Goal: Understand process/instructions: Learn how to perform a task or action

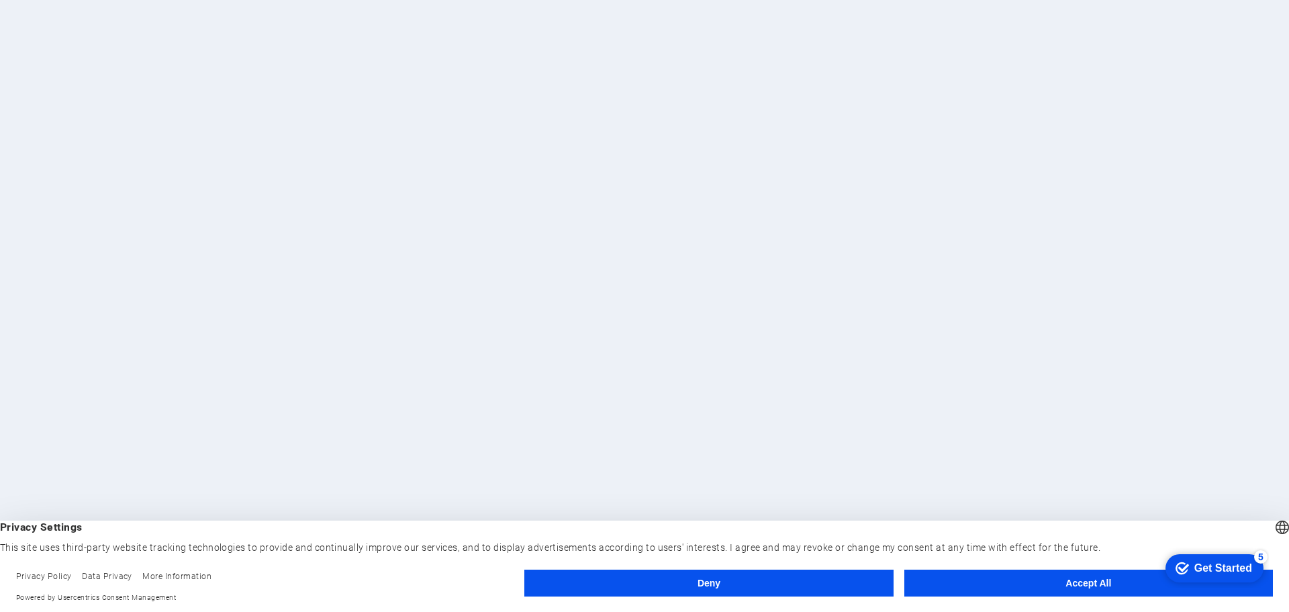
click at [1026, 581] on button "Accept All" at bounding box center [1088, 582] width 369 height 27
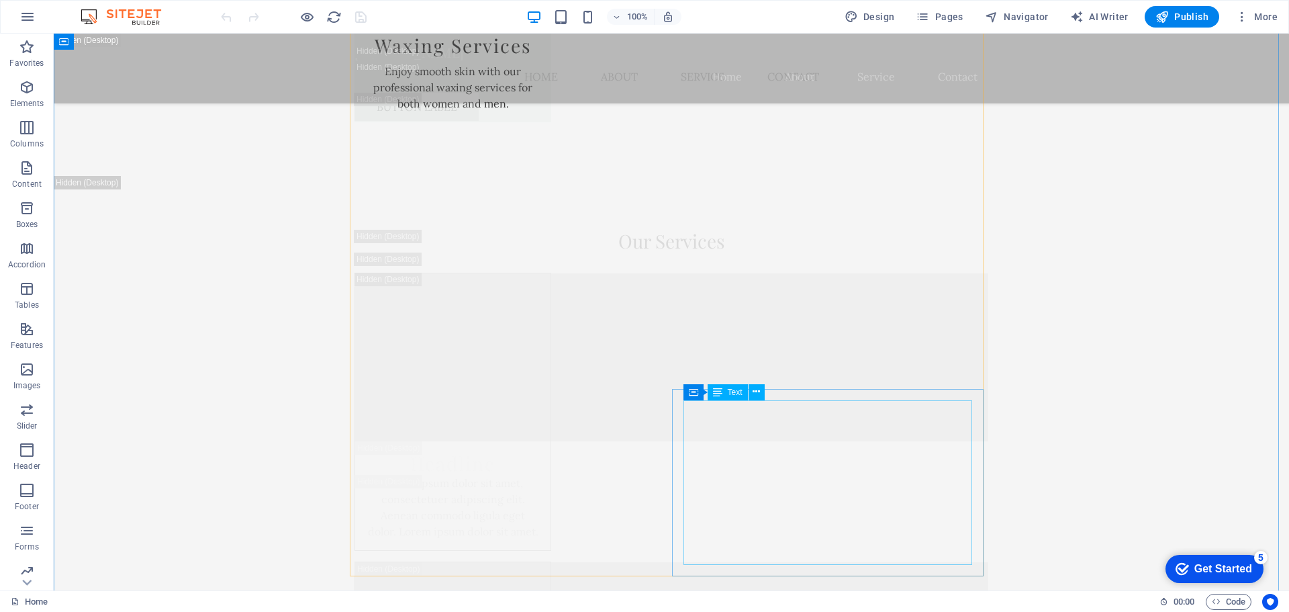
scroll to position [8191, 0]
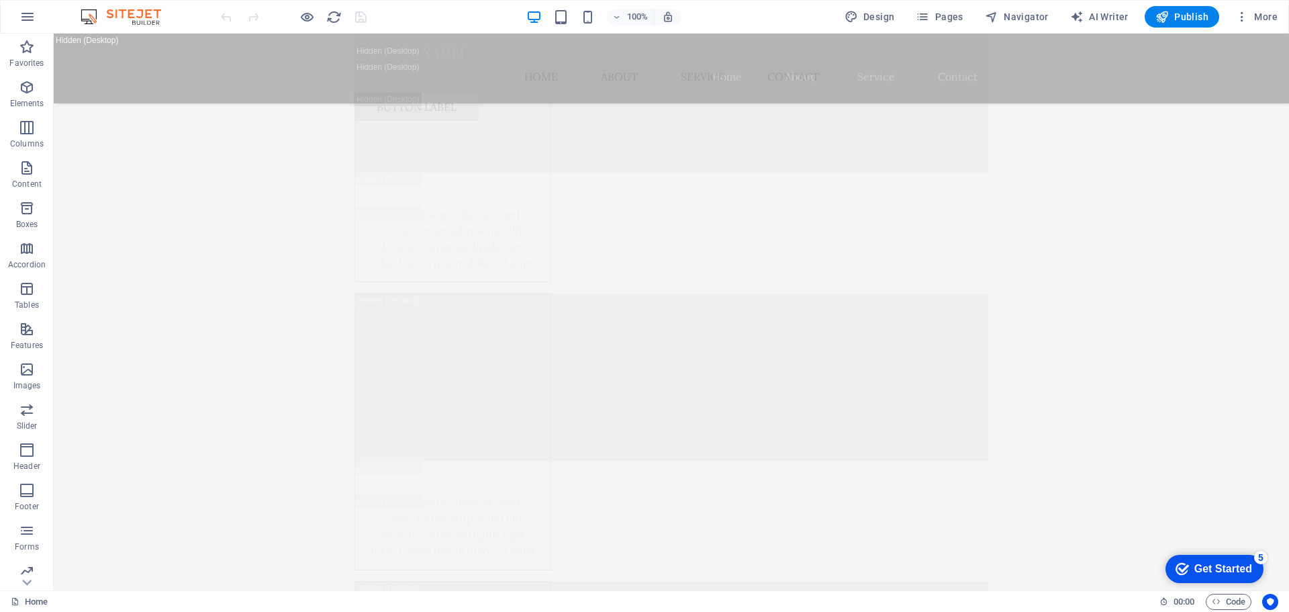
click at [1233, 576] on div "checkmark Get Started 5" at bounding box center [1215, 569] width 98 height 28
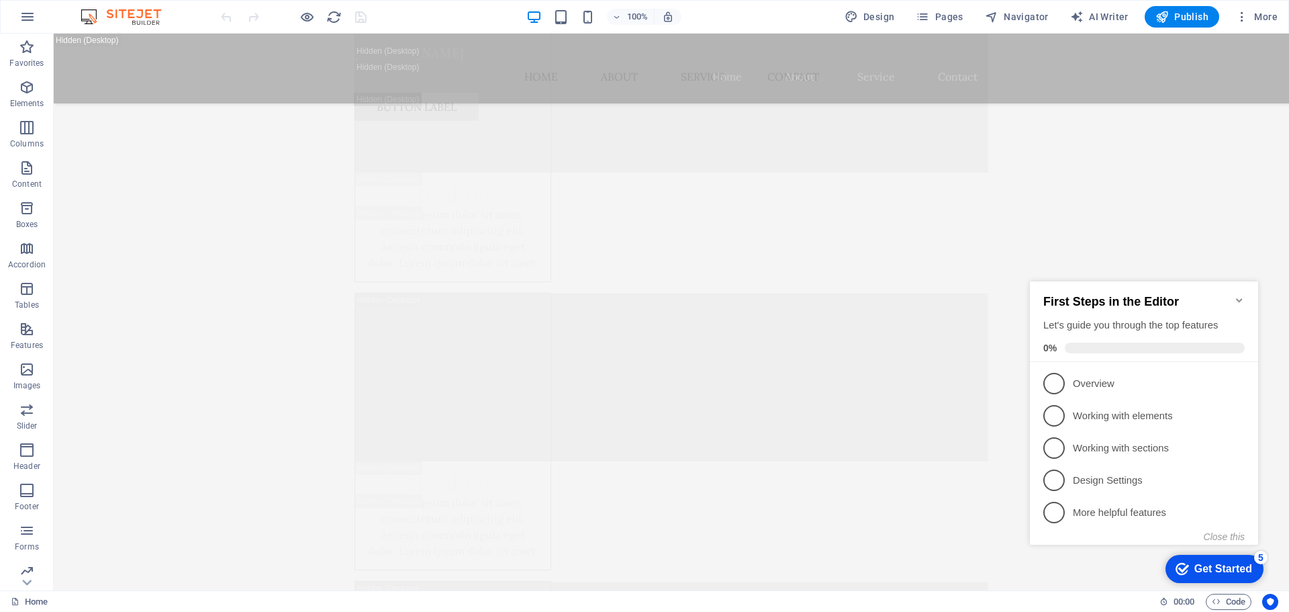
click at [1231, 575] on div "Get Started" at bounding box center [1223, 569] width 58 height 12
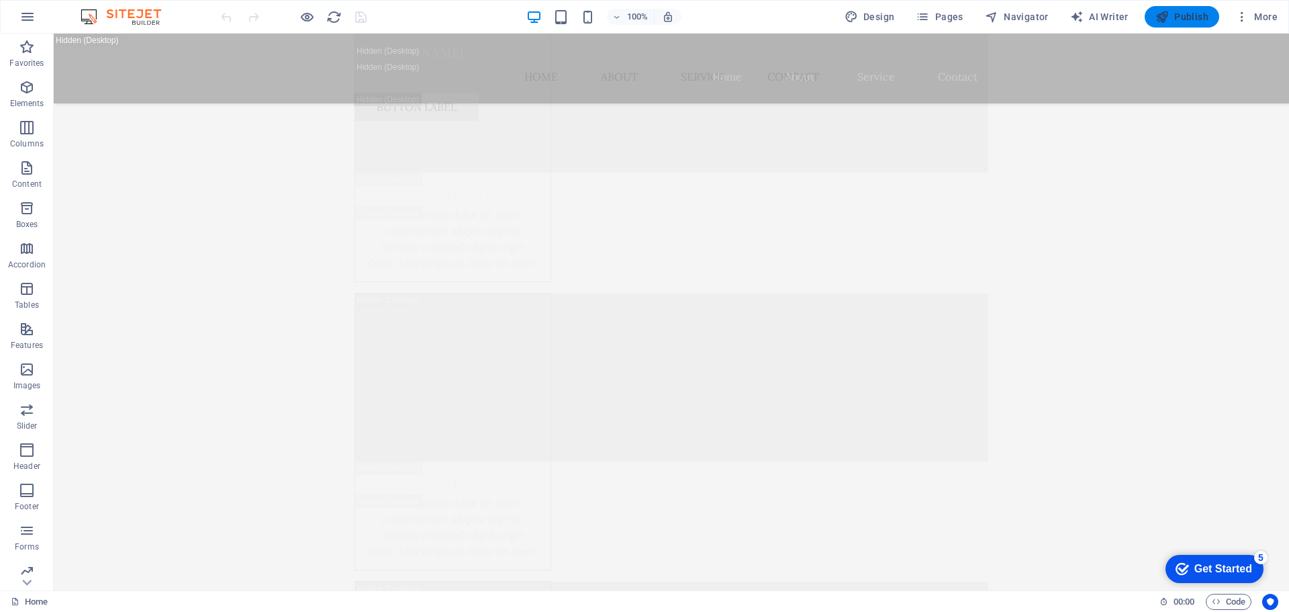
click at [1192, 15] on span "Publish" at bounding box center [1181, 16] width 53 height 13
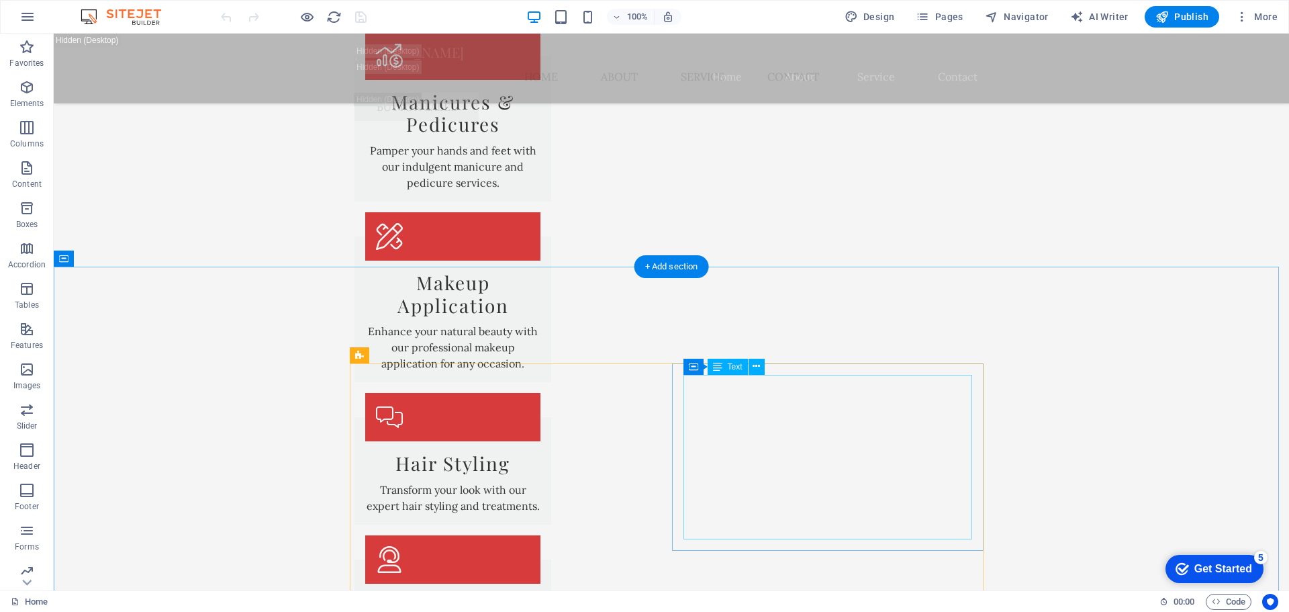
scroll to position [8529, 0]
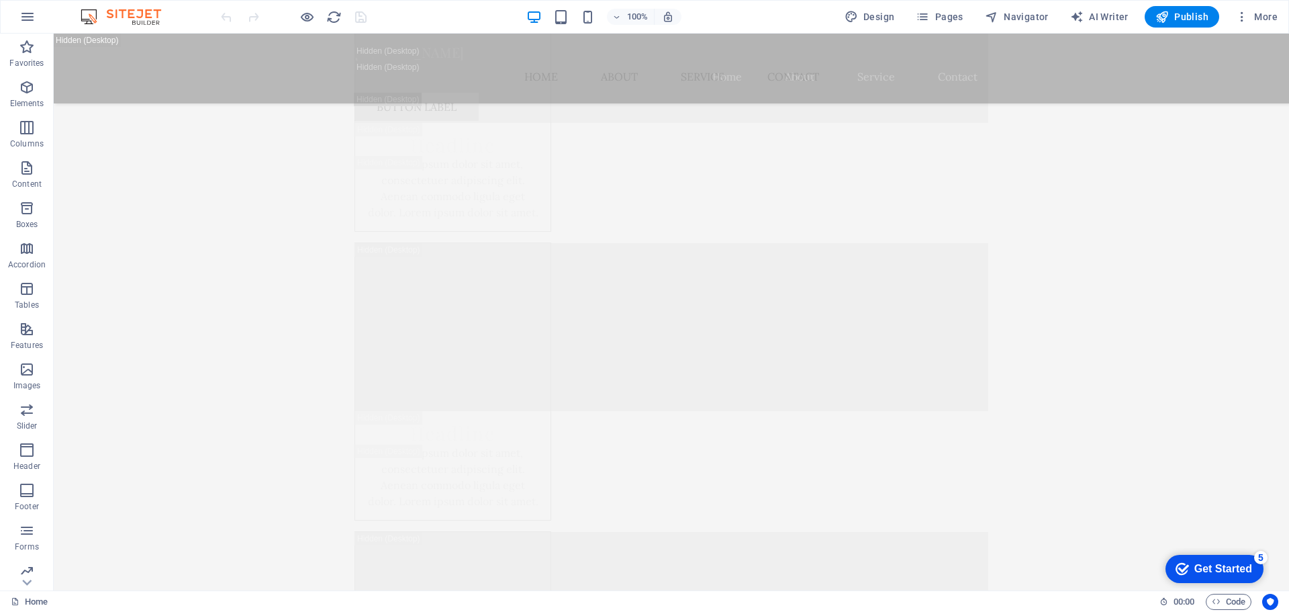
drag, startPoint x: 1284, startPoint y: 281, endPoint x: 1342, endPoint y: 625, distance: 349.2
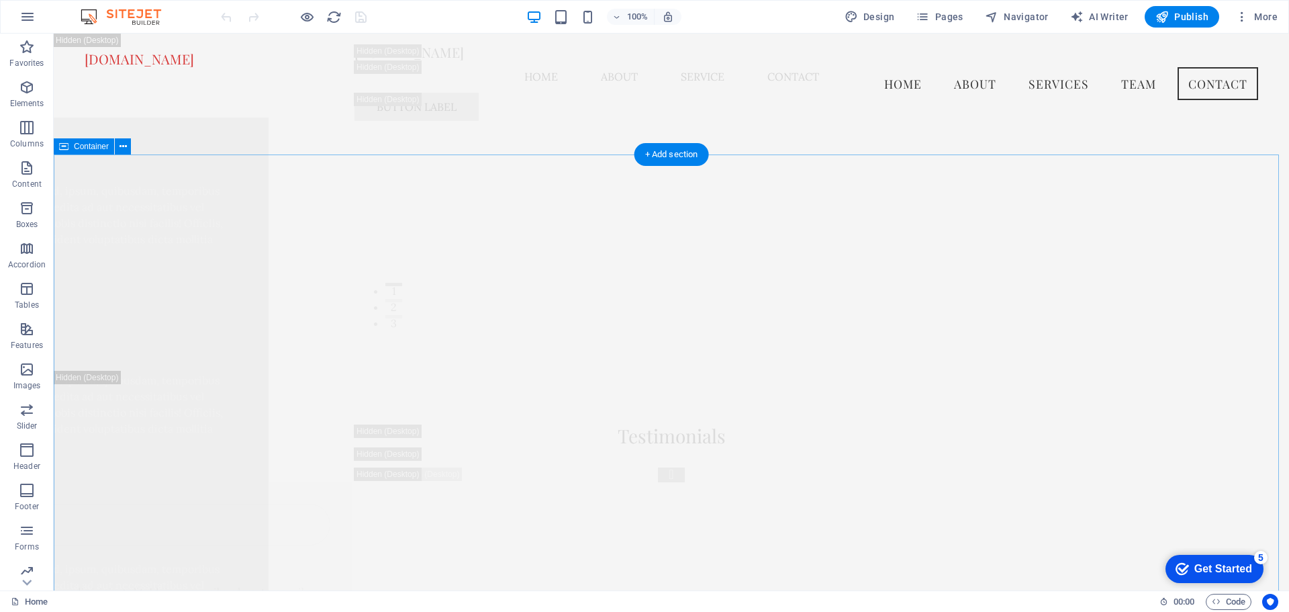
scroll to position [18664, 0]
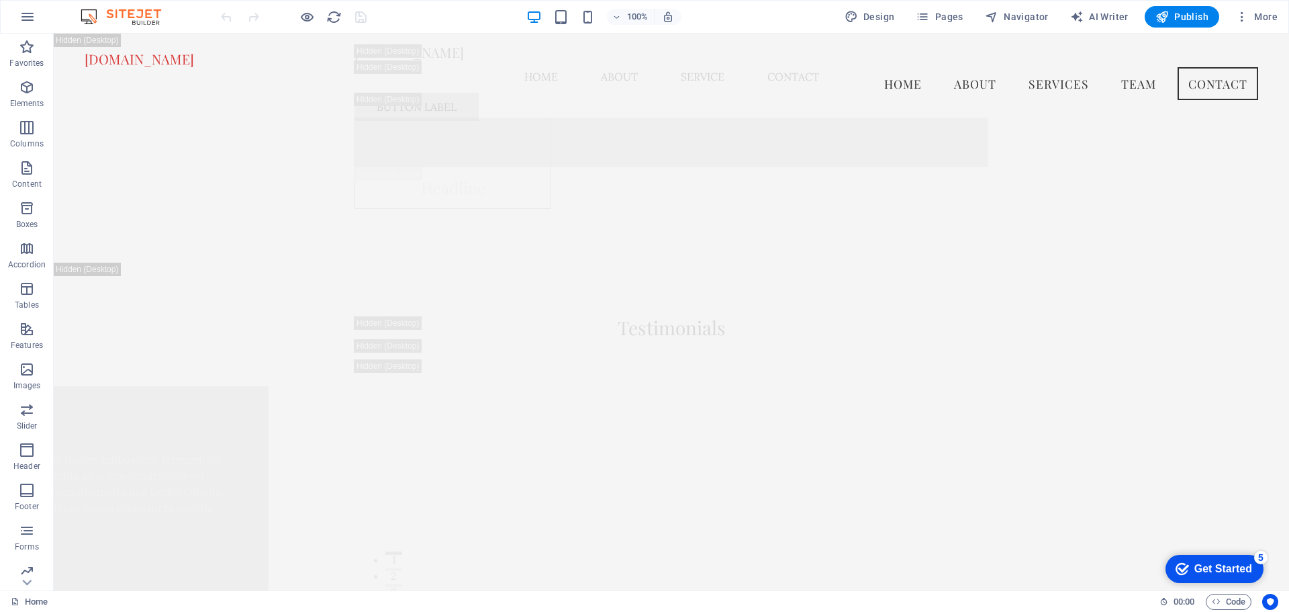
click at [1211, 568] on div "Get Started" at bounding box center [1223, 569] width 58 height 12
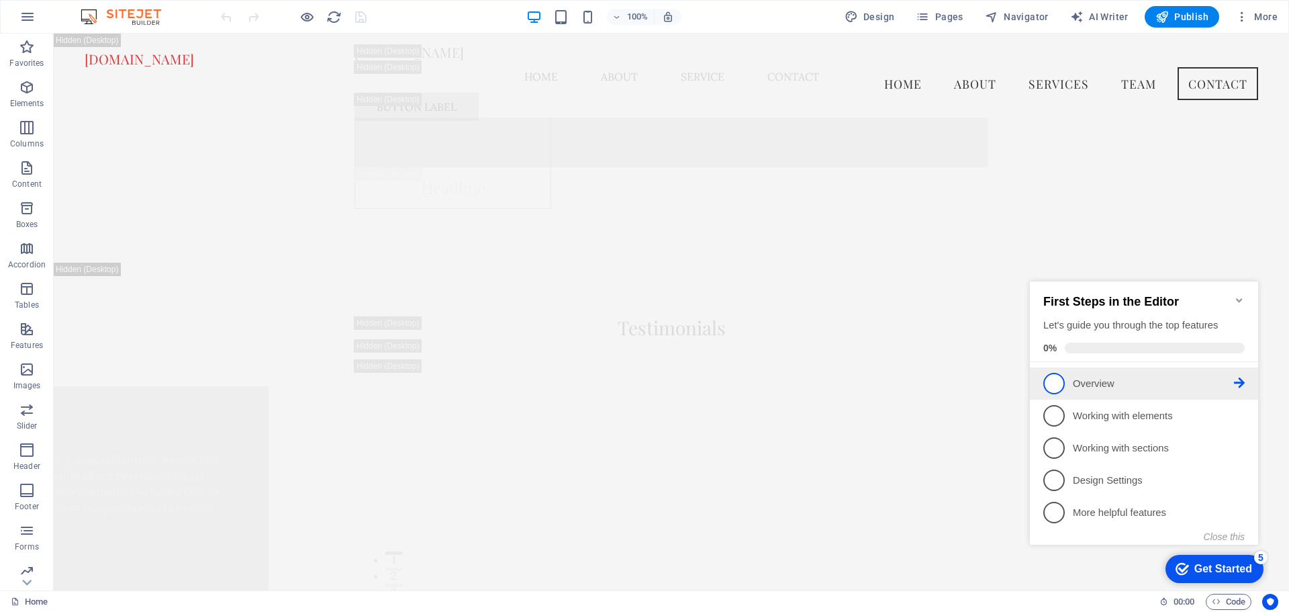
click at [1058, 384] on span "1" at bounding box center [1053, 383] width 21 height 21
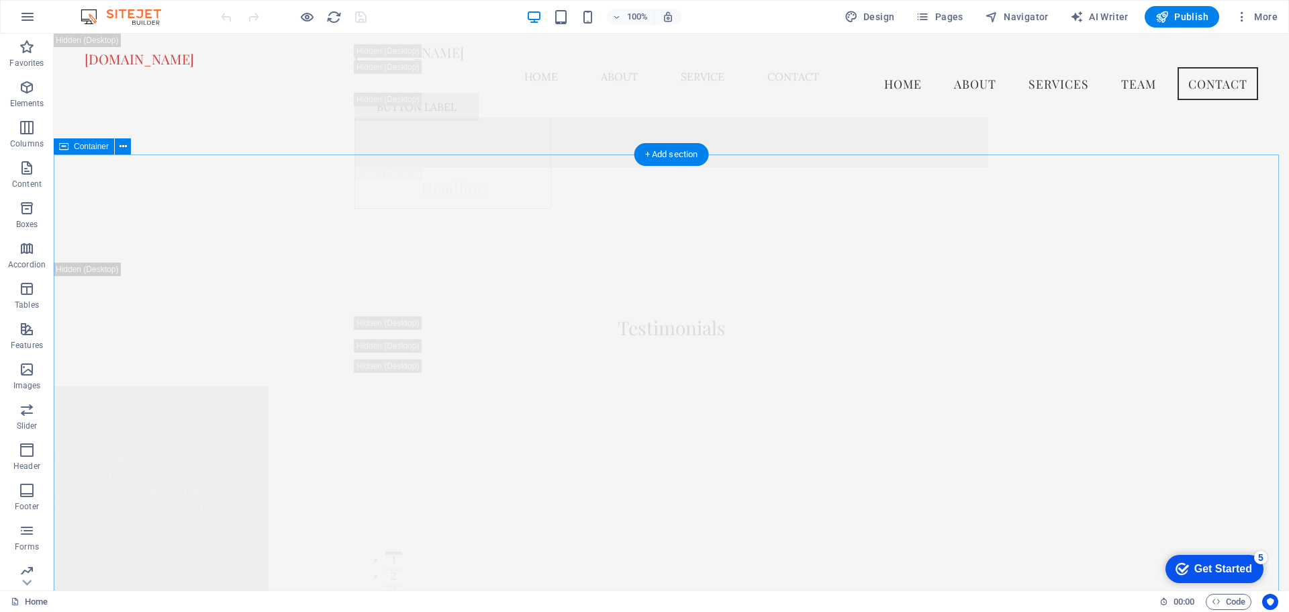
scroll to position [0, 0]
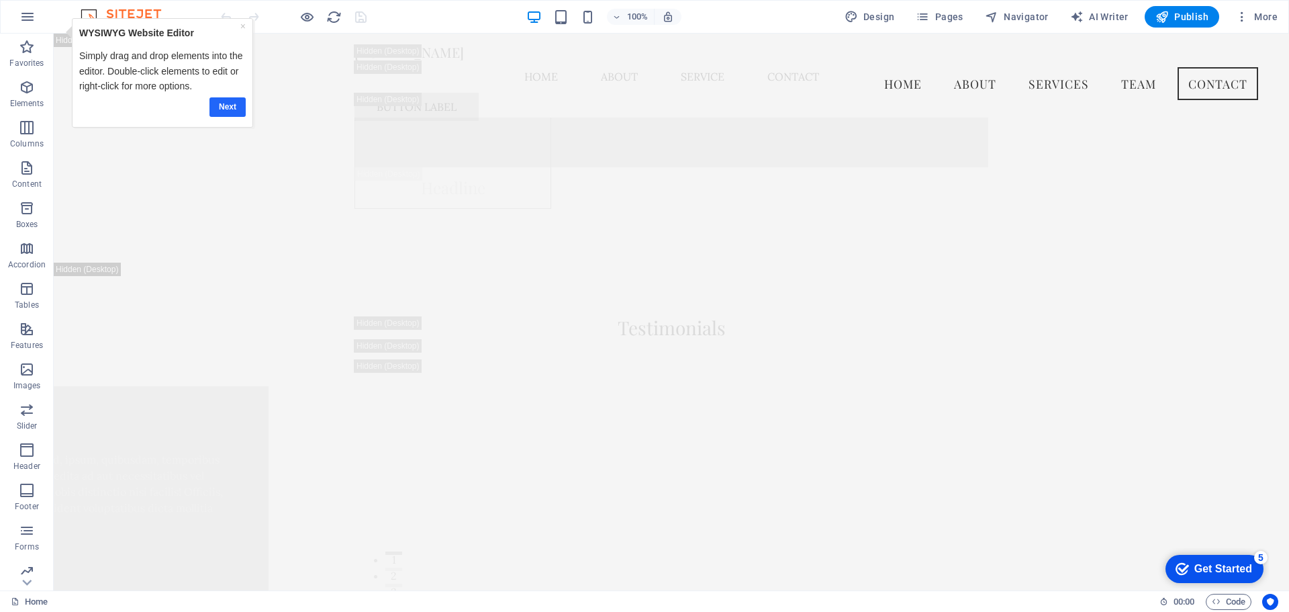
click at [232, 111] on link "Next" at bounding box center [227, 106] width 36 height 19
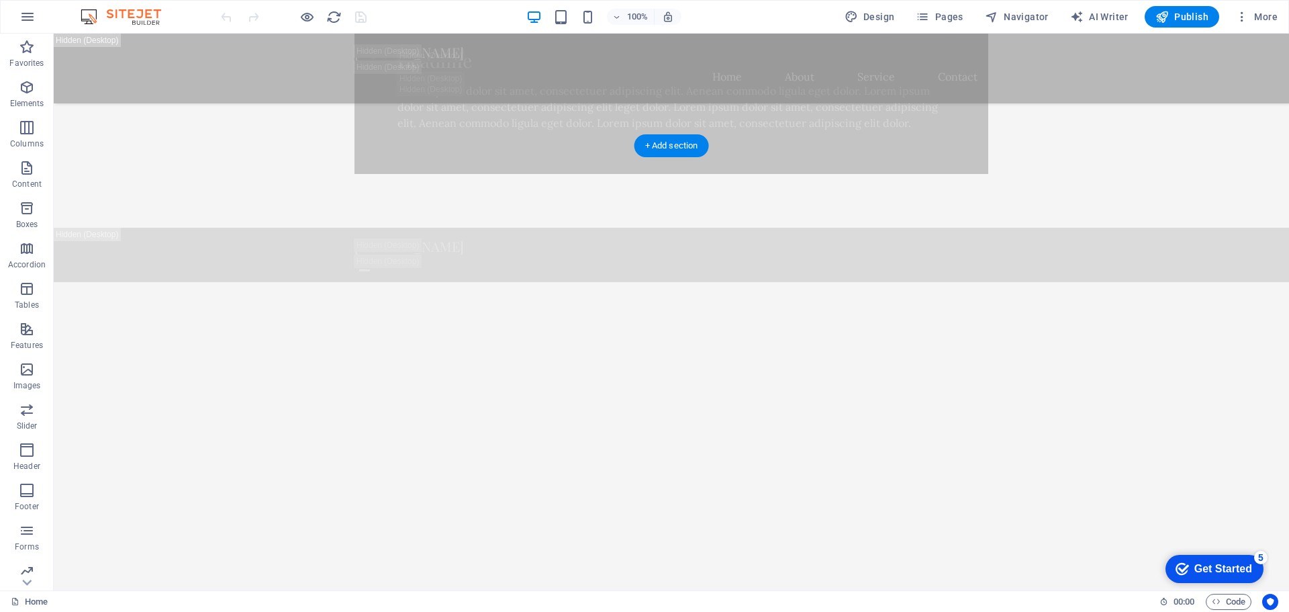
scroll to position [1074, 0]
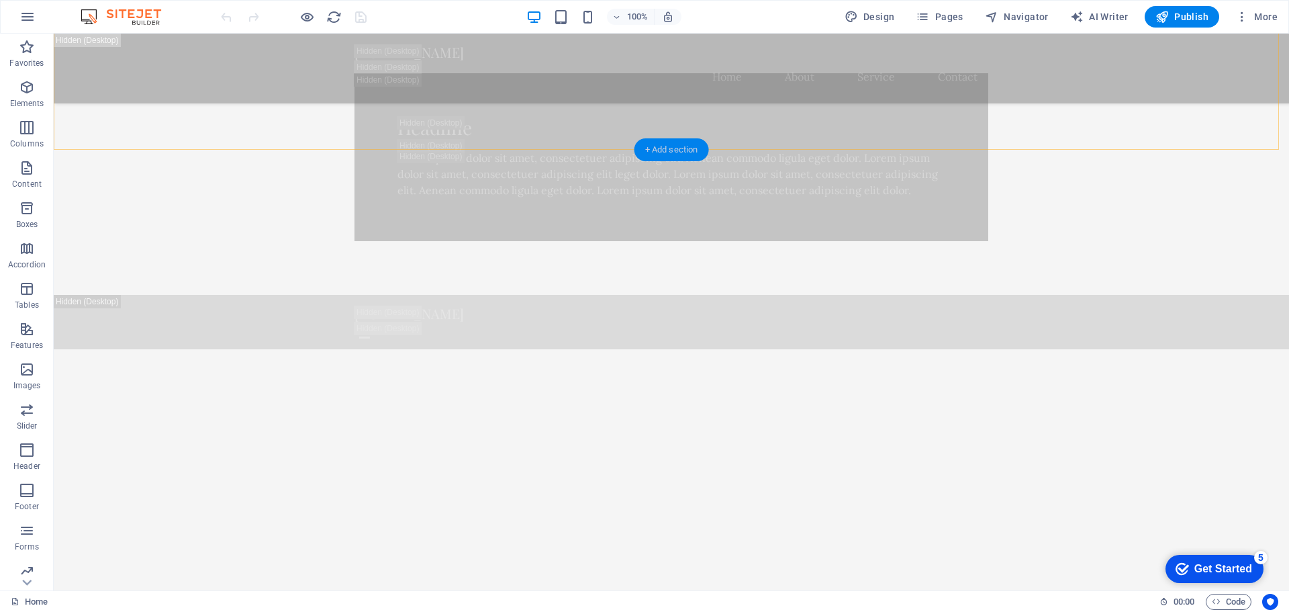
click at [683, 154] on div "+ Add section" at bounding box center [671, 149] width 75 height 23
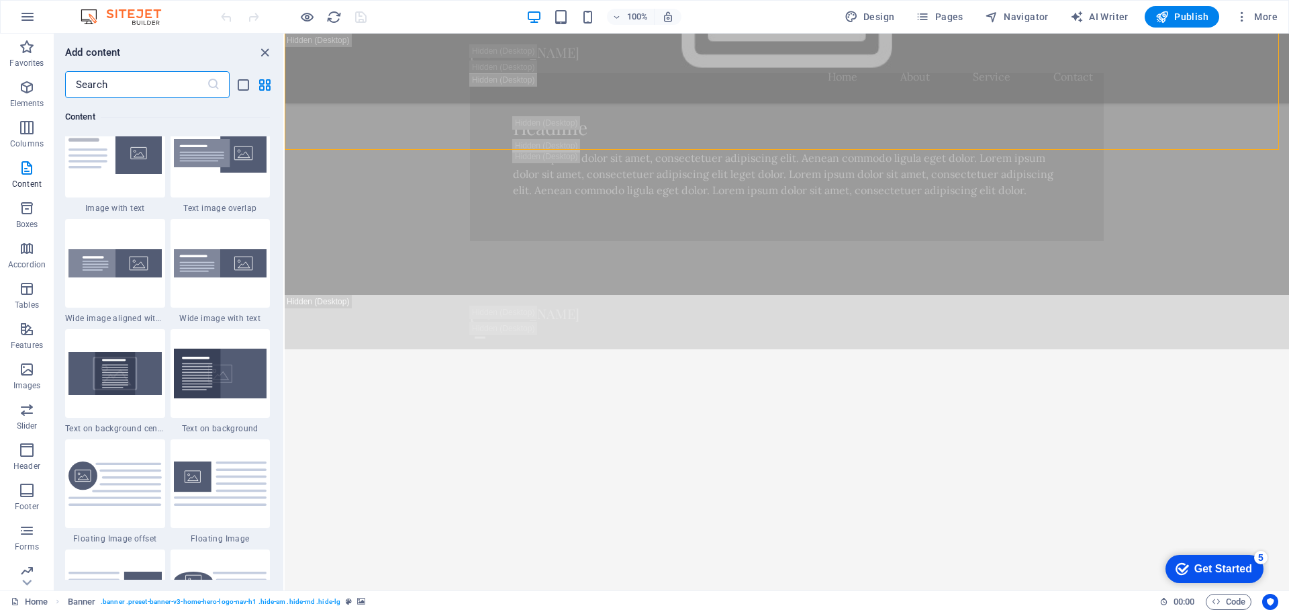
scroll to position [2618, 0]
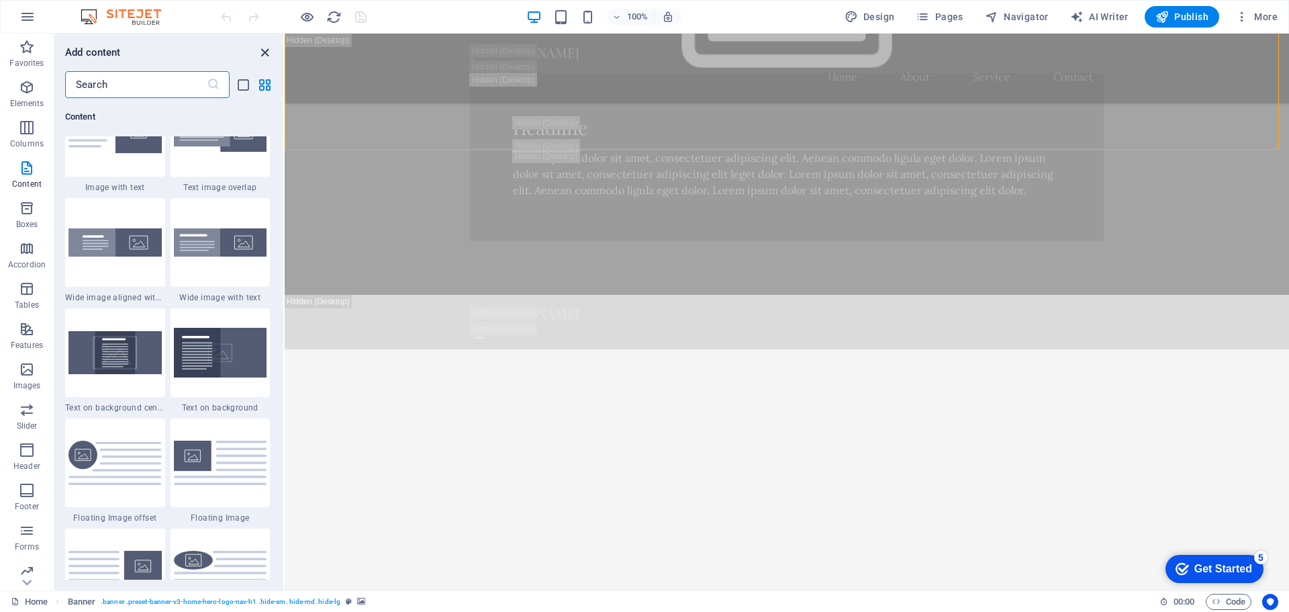
click at [265, 54] on icon "close panel" at bounding box center [264, 52] width 15 height 15
